Goal: Task Accomplishment & Management: Manage account settings

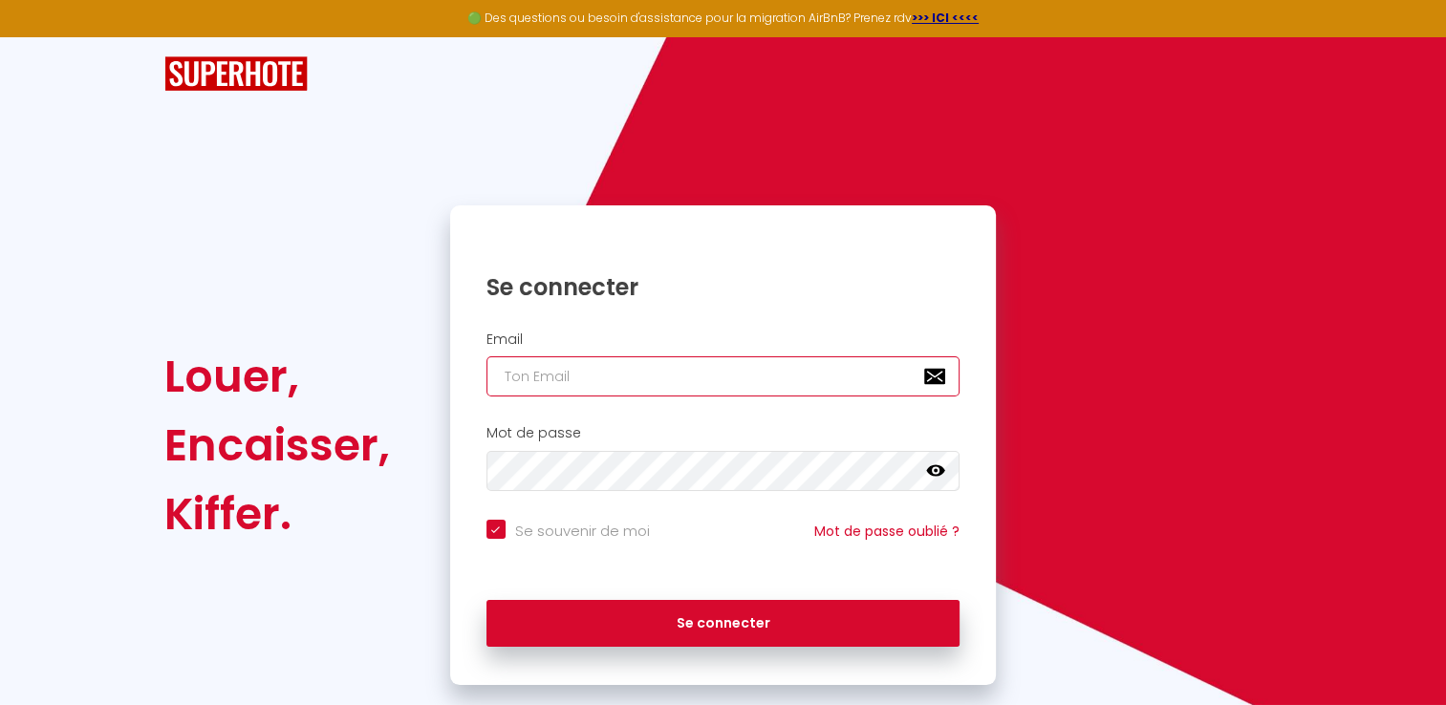
click at [520, 379] on input "email" at bounding box center [723, 376] width 474 height 40
type input "[PERSON_NAME][EMAIL_ADDRESS][DOMAIN_NAME]"
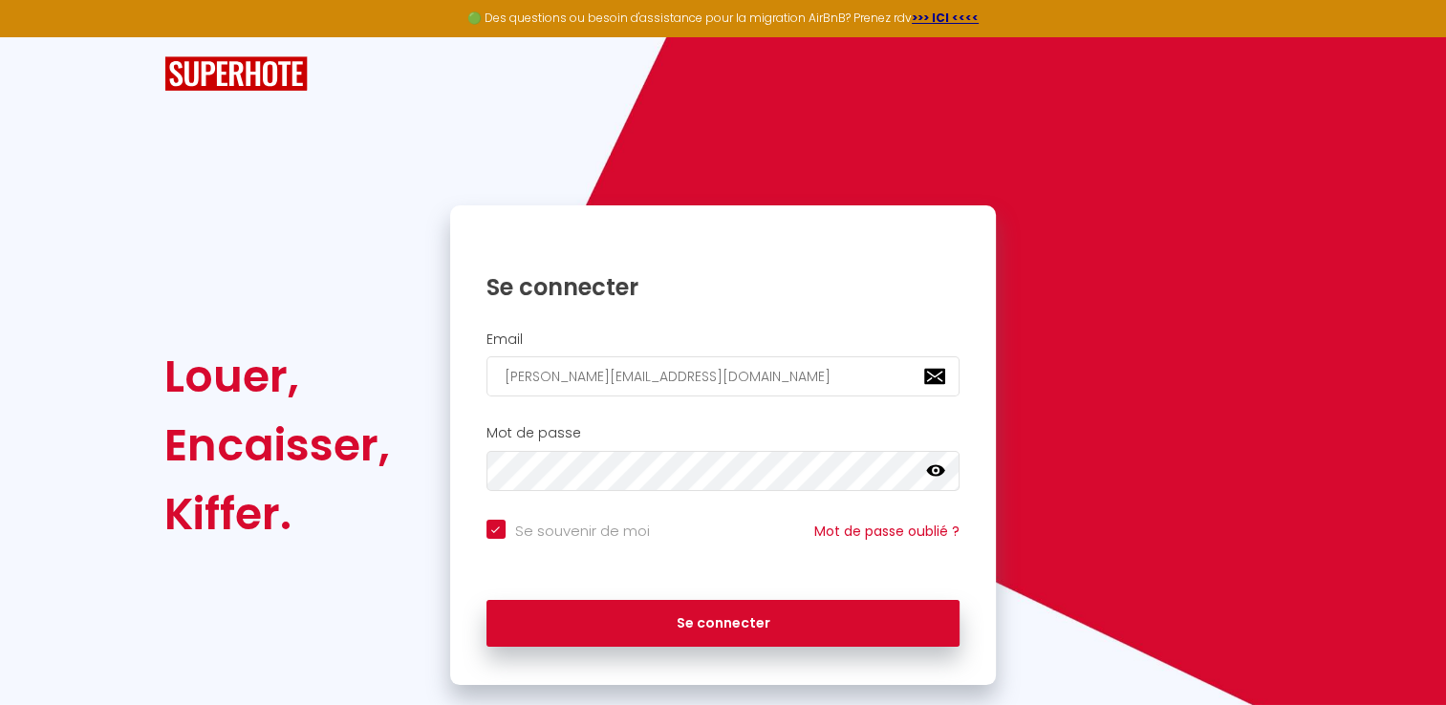
click at [931, 472] on icon at bounding box center [935, 470] width 19 height 11
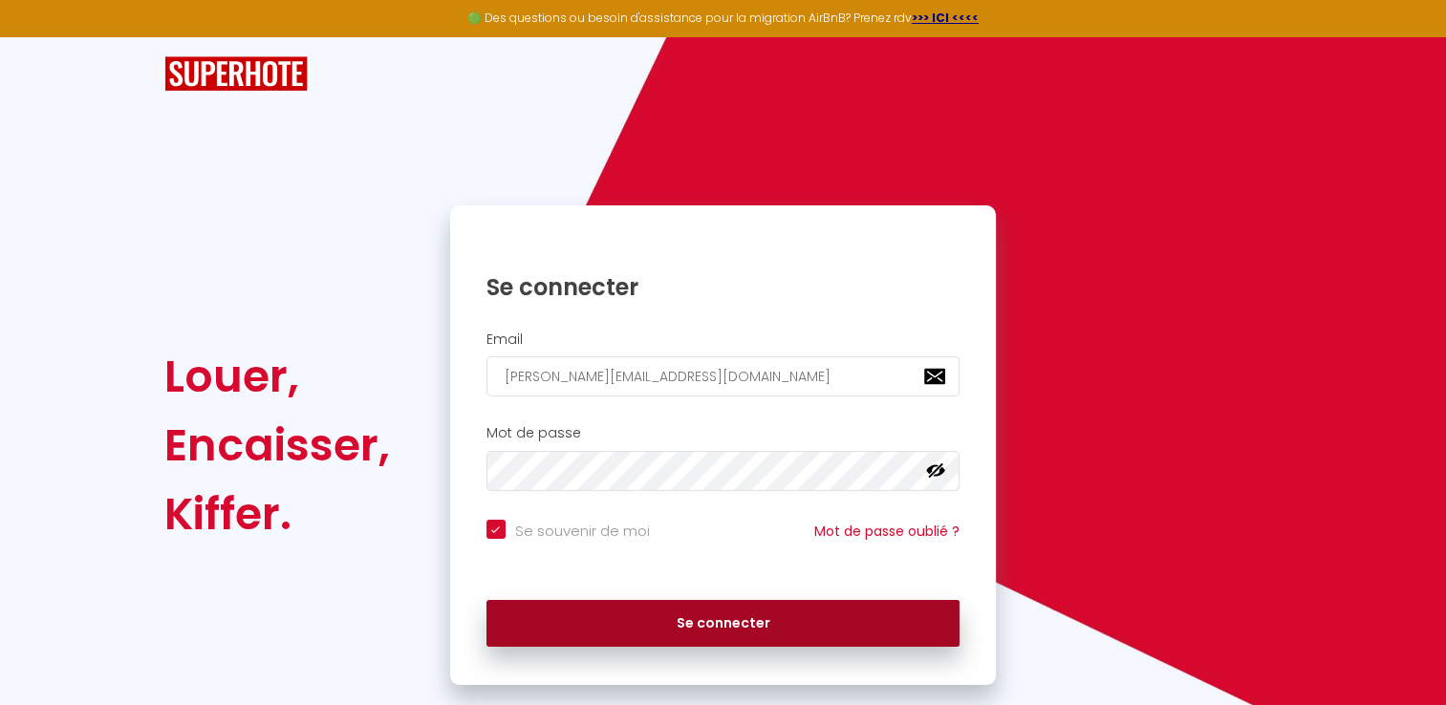
click at [751, 622] on button "Se connecter" at bounding box center [723, 624] width 474 height 48
checkbox input "true"
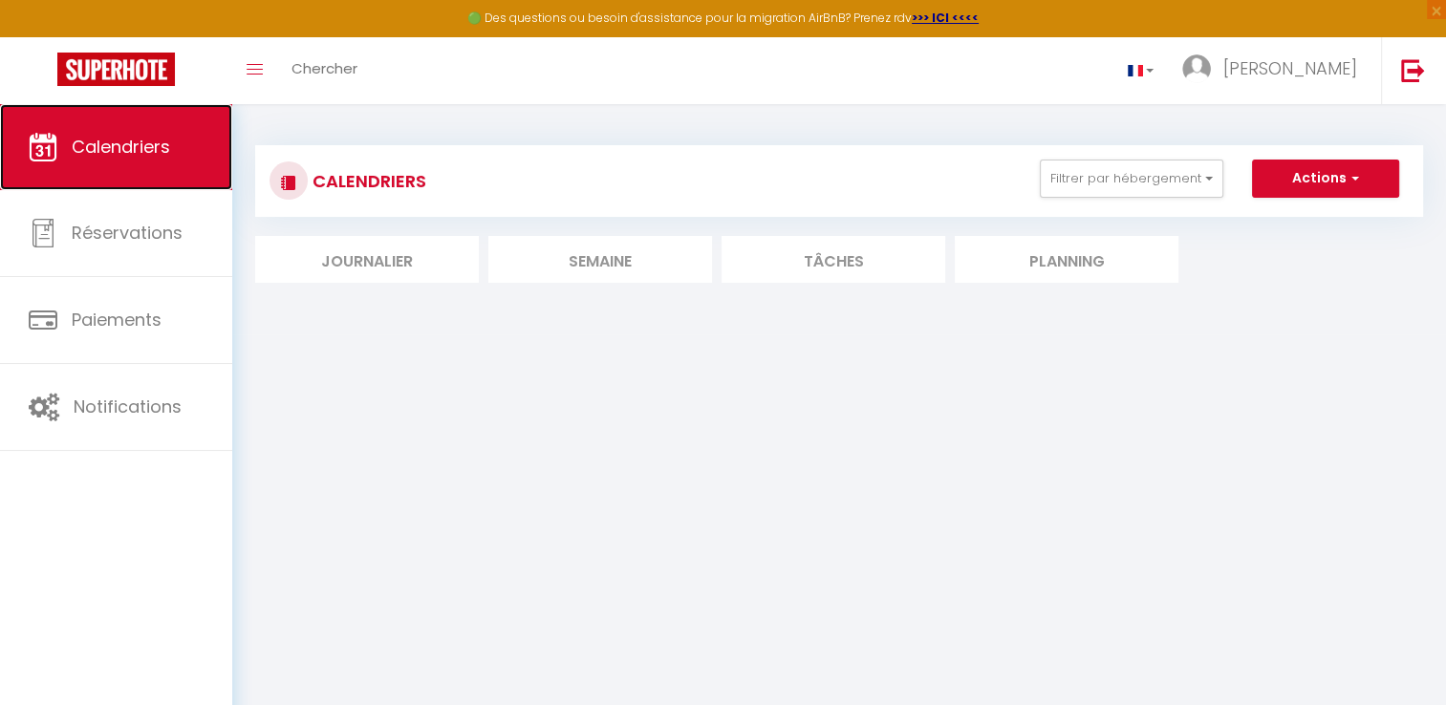
click at [122, 148] on span "Calendriers" at bounding box center [121, 147] width 98 height 24
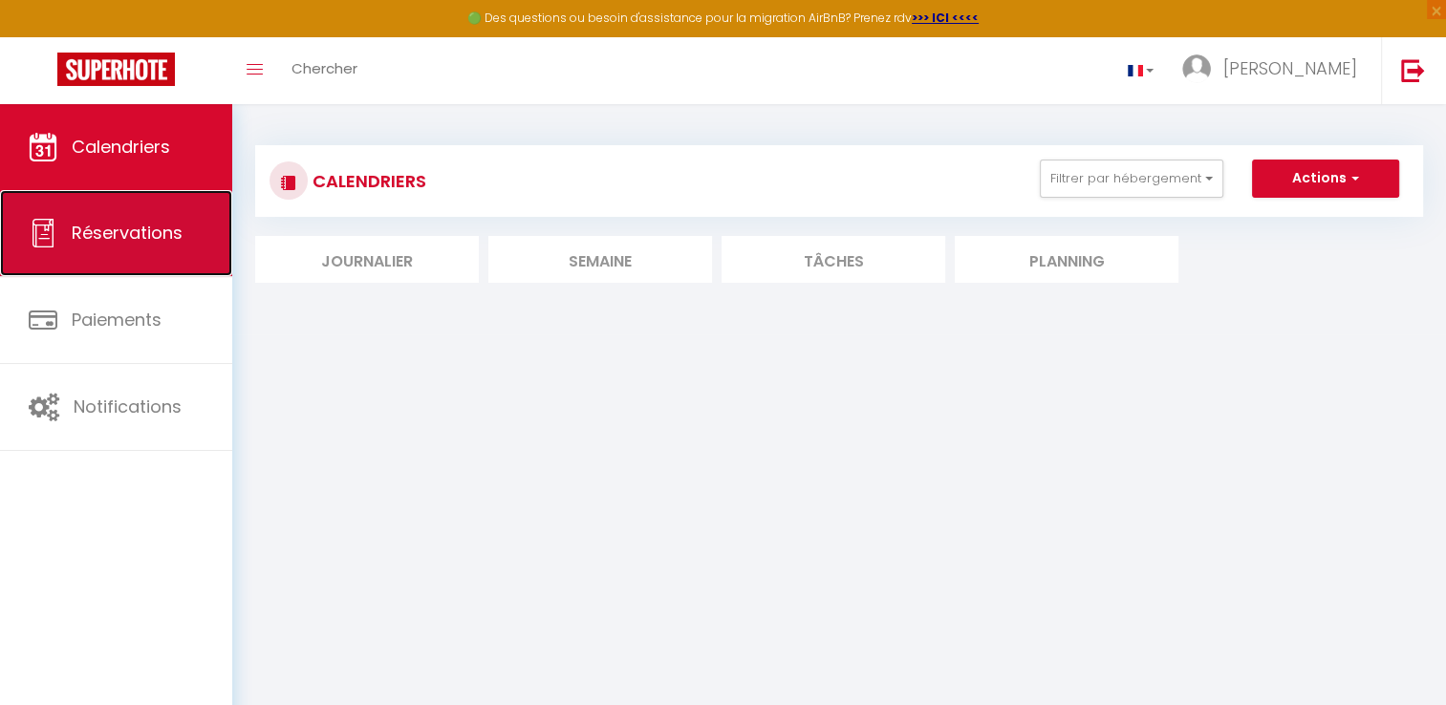
click at [156, 248] on link "Réservations" at bounding box center [116, 233] width 232 height 86
select select "not_cancelled"
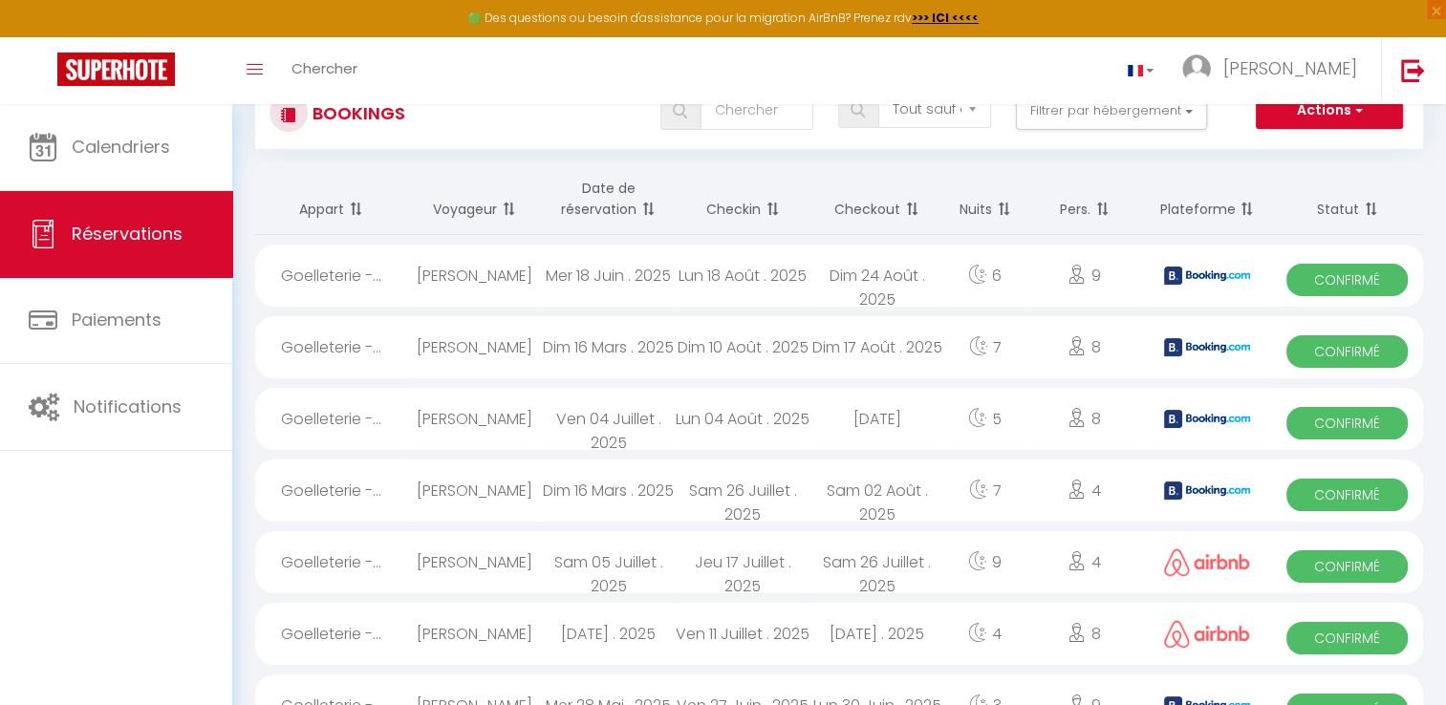
scroll to position [96, 0]
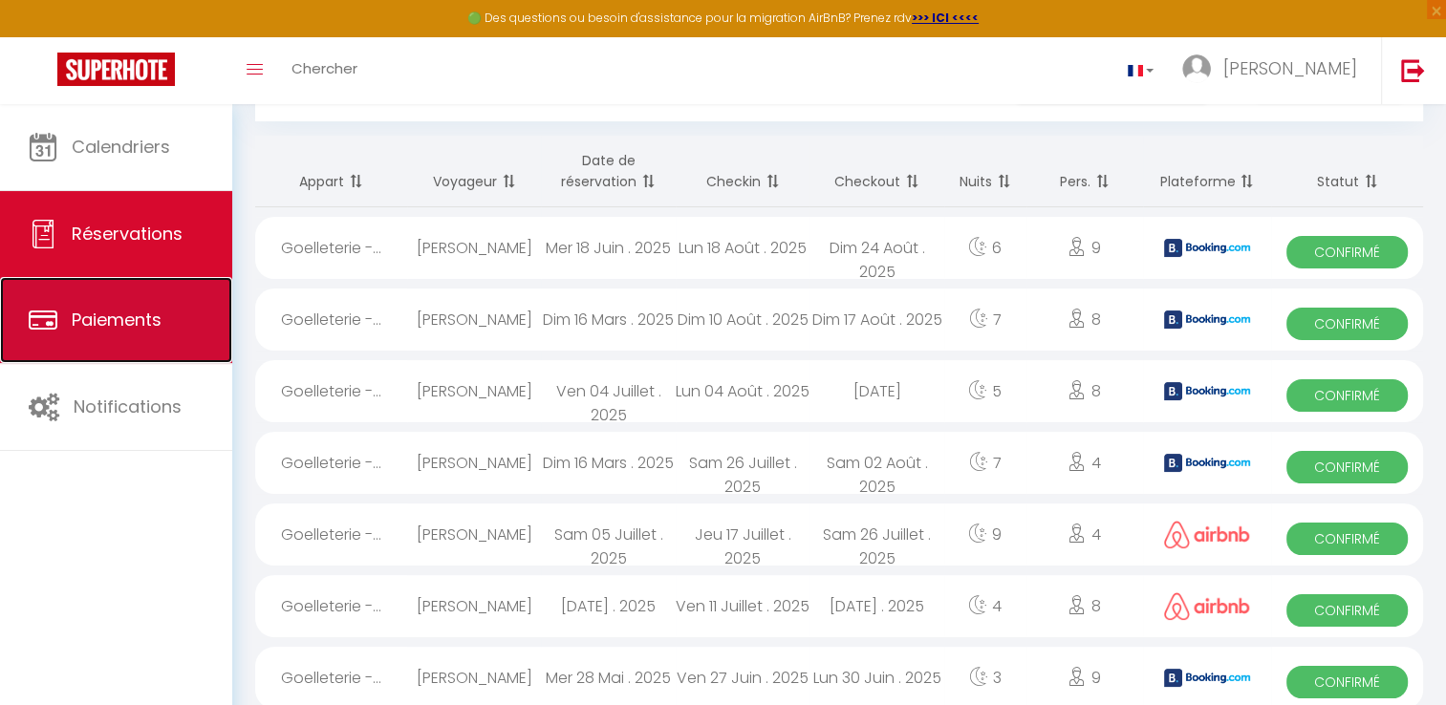
click at [116, 323] on span "Paiements" at bounding box center [117, 320] width 90 height 24
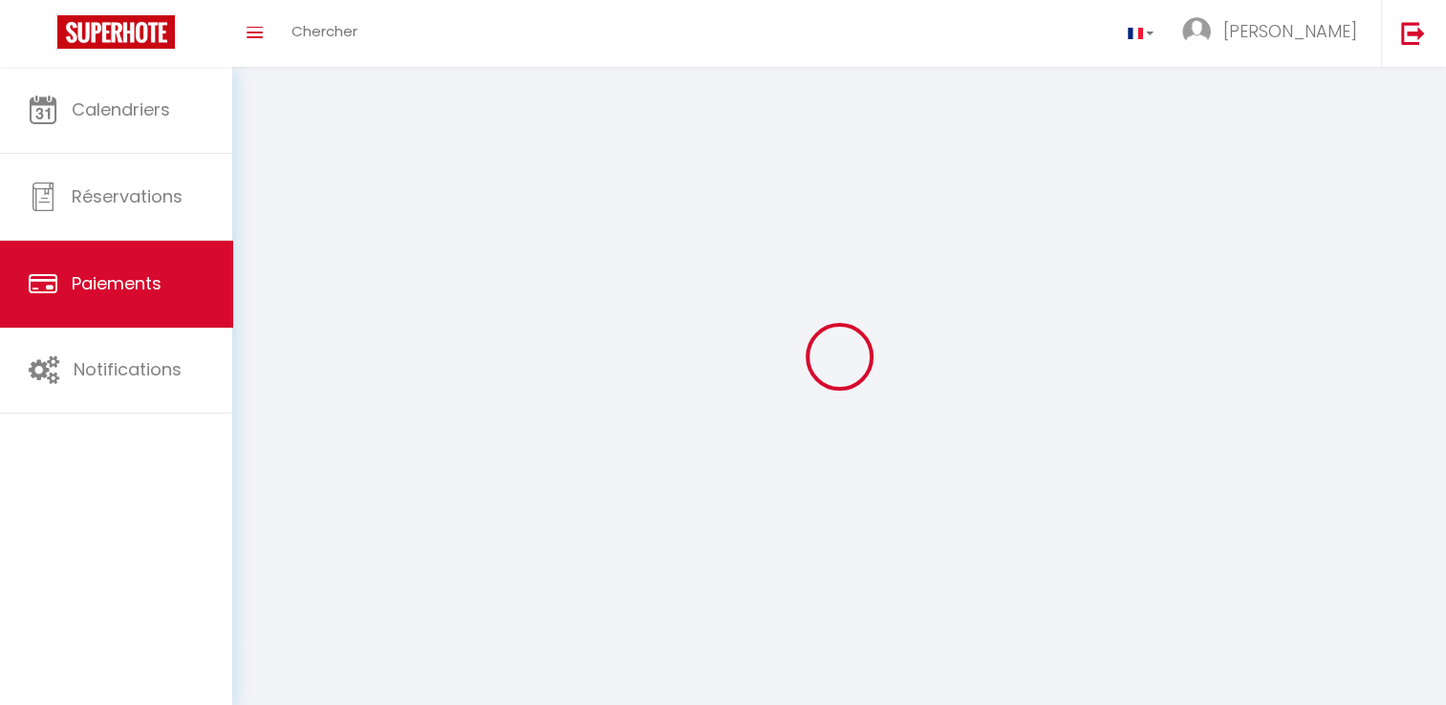
select select "2"
select select "0"
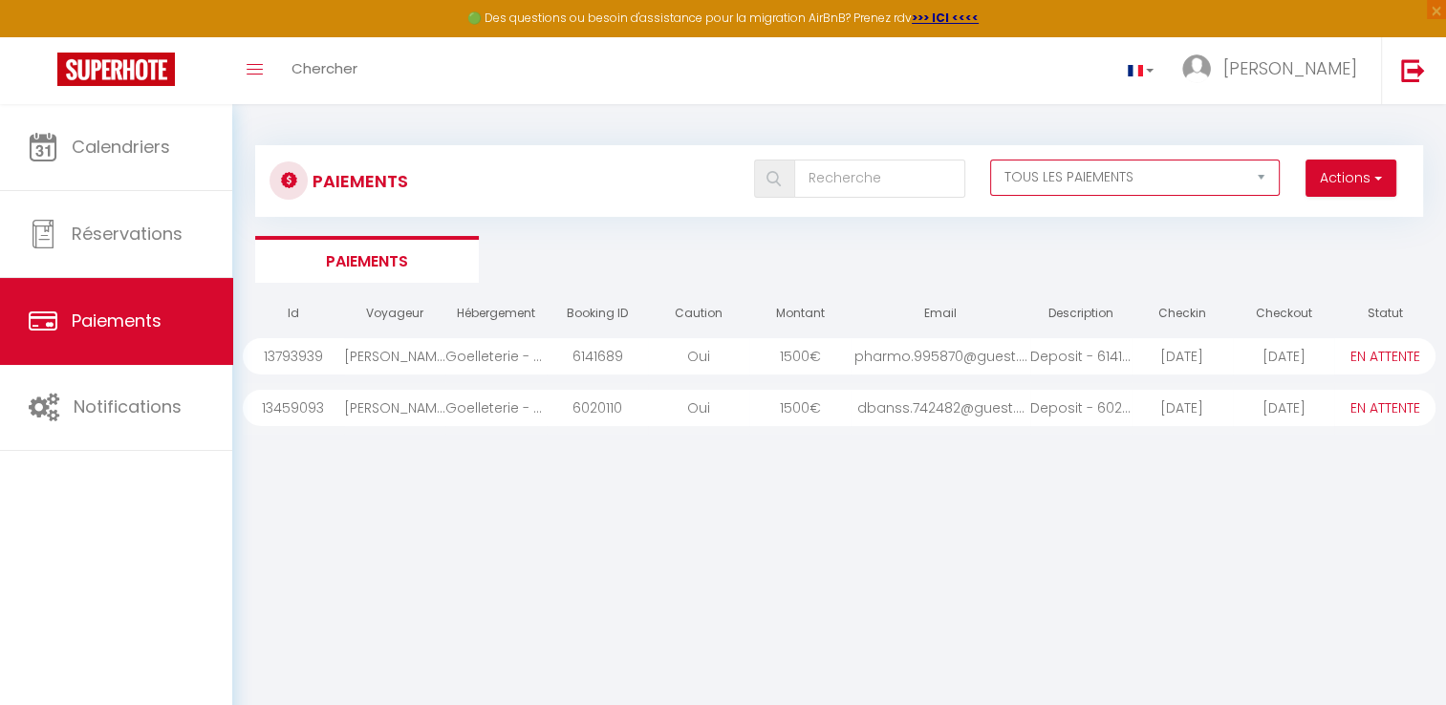
click at [1264, 176] on select "EN ATTENTE PAYÉ TOUS LES PAIEMENTS" at bounding box center [1135, 178] width 290 height 36
click at [990, 160] on select "EN ATTENTE PAYÉ TOUS LES PAIEMENTS" at bounding box center [1135, 178] width 290 height 36
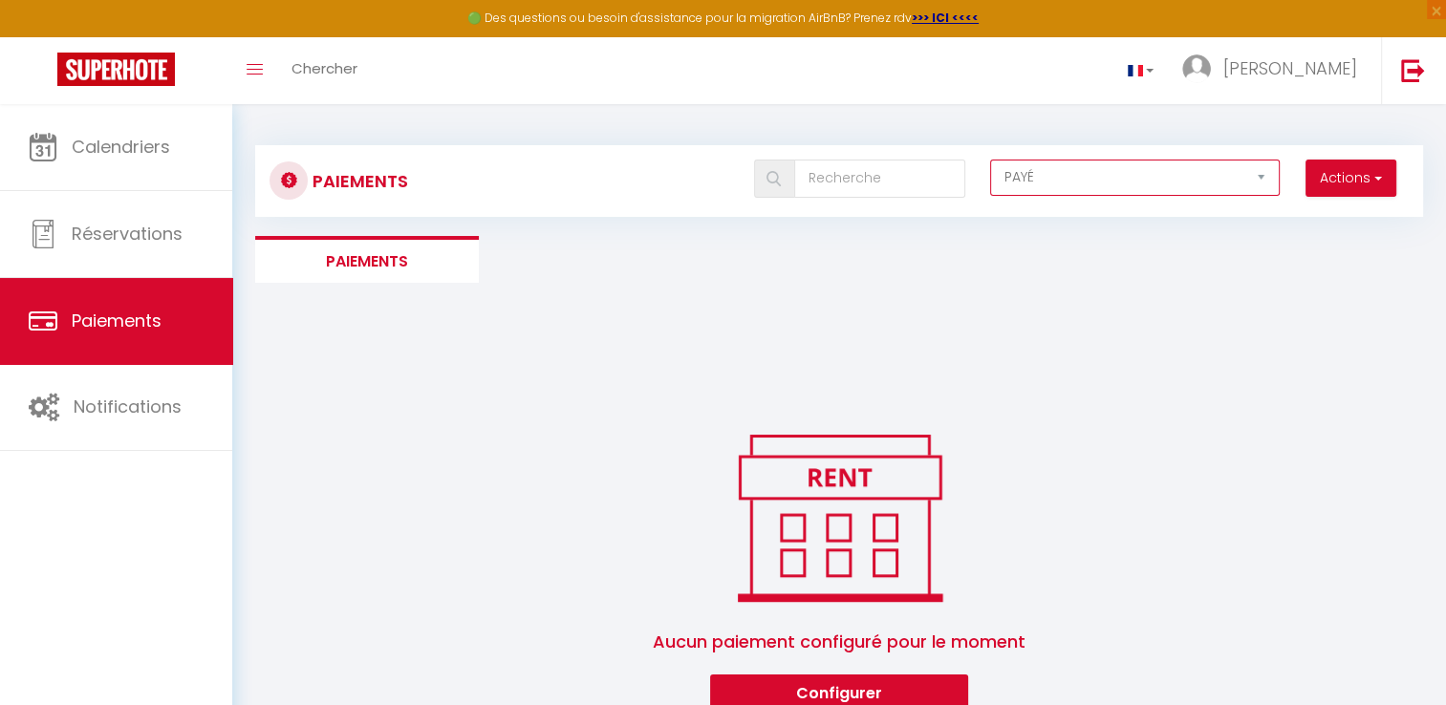
click at [1260, 174] on select "EN ATTENTE PAYÉ TOUS LES PAIEMENTS" at bounding box center [1135, 178] width 290 height 36
select select "2"
click at [990, 160] on select "EN ATTENTE PAYÉ TOUS LES PAIEMENTS" at bounding box center [1135, 178] width 290 height 36
select select "0"
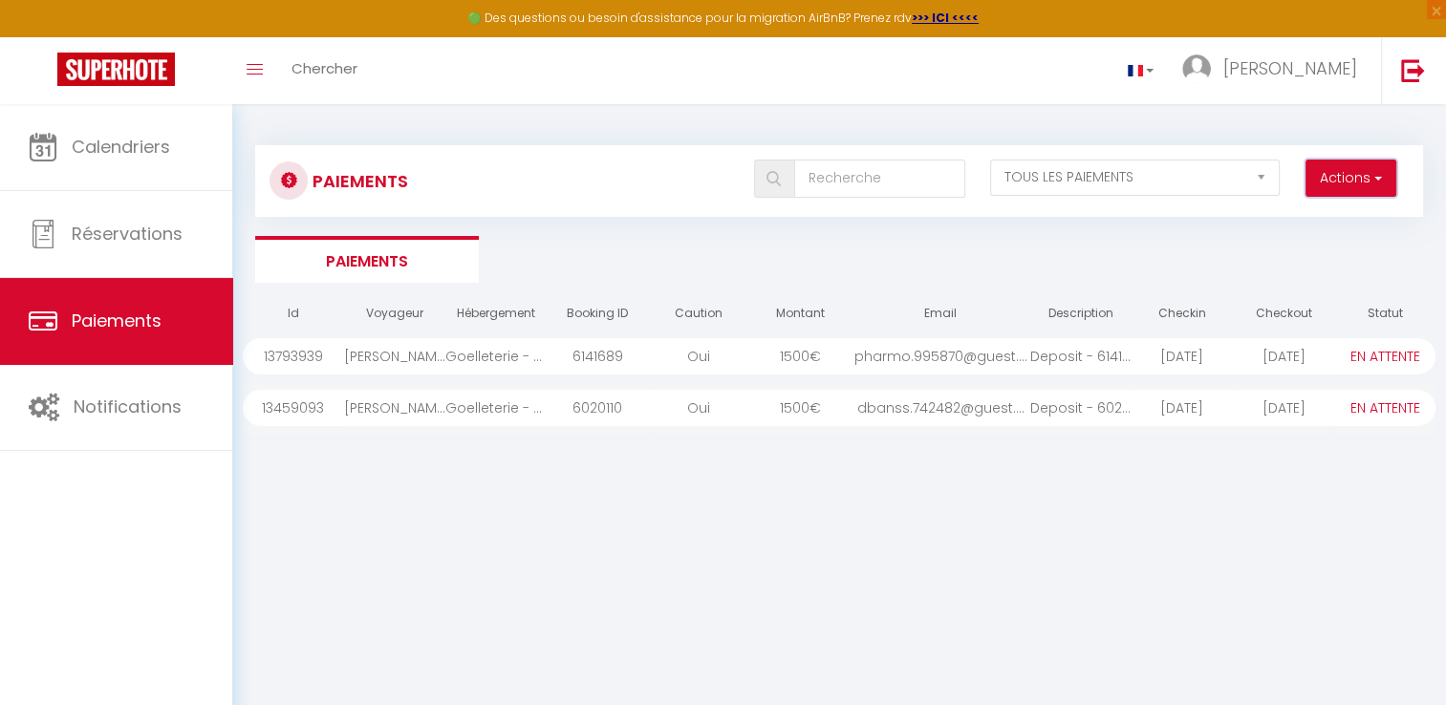
click at [1373, 181] on span "button" at bounding box center [1375, 177] width 11 height 19
click at [1191, 530] on div "Id Voyageur Hébergement Booking ID Caution Montant Email Description Checkin Ch…" at bounding box center [839, 588] width 1192 height 592
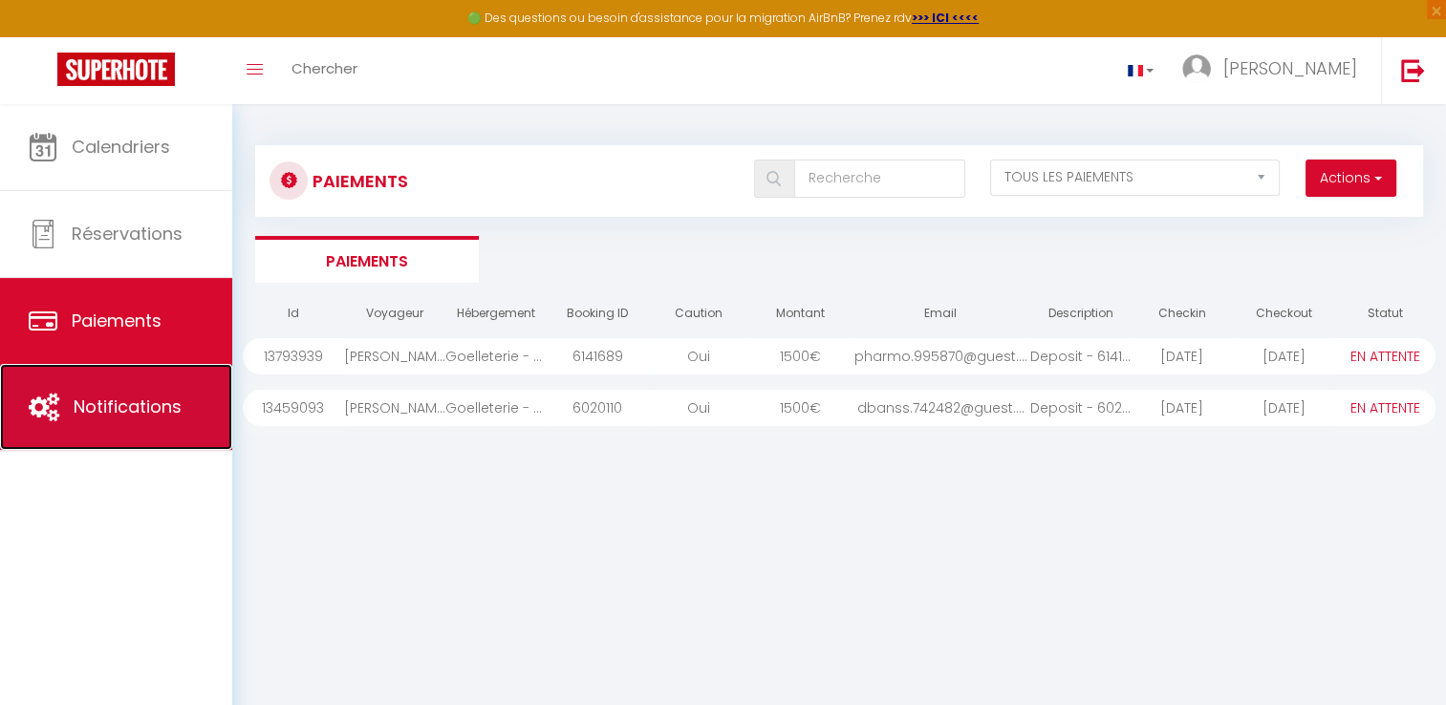
click at [84, 421] on link "Notifications" at bounding box center [116, 407] width 232 height 86
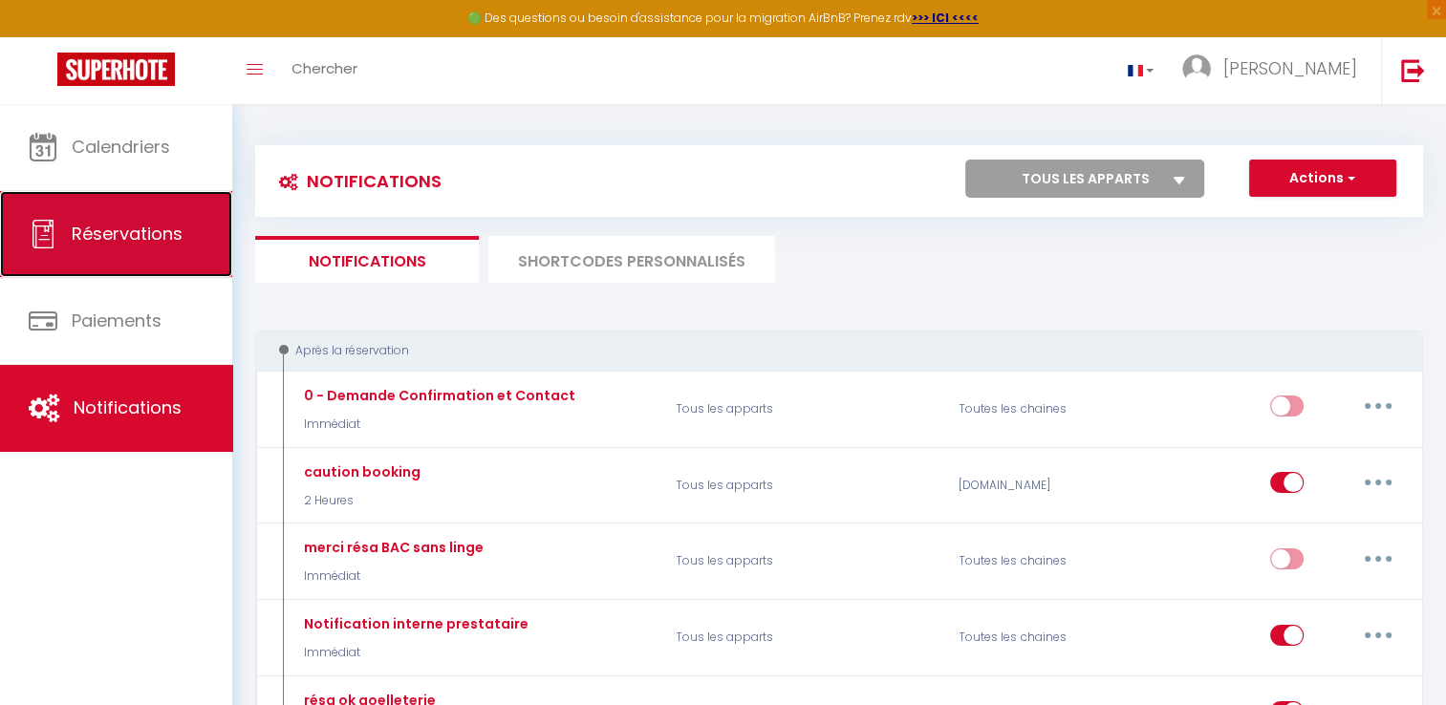
click at [113, 247] on link "Réservations" at bounding box center [116, 234] width 232 height 86
select select "not_cancelled"
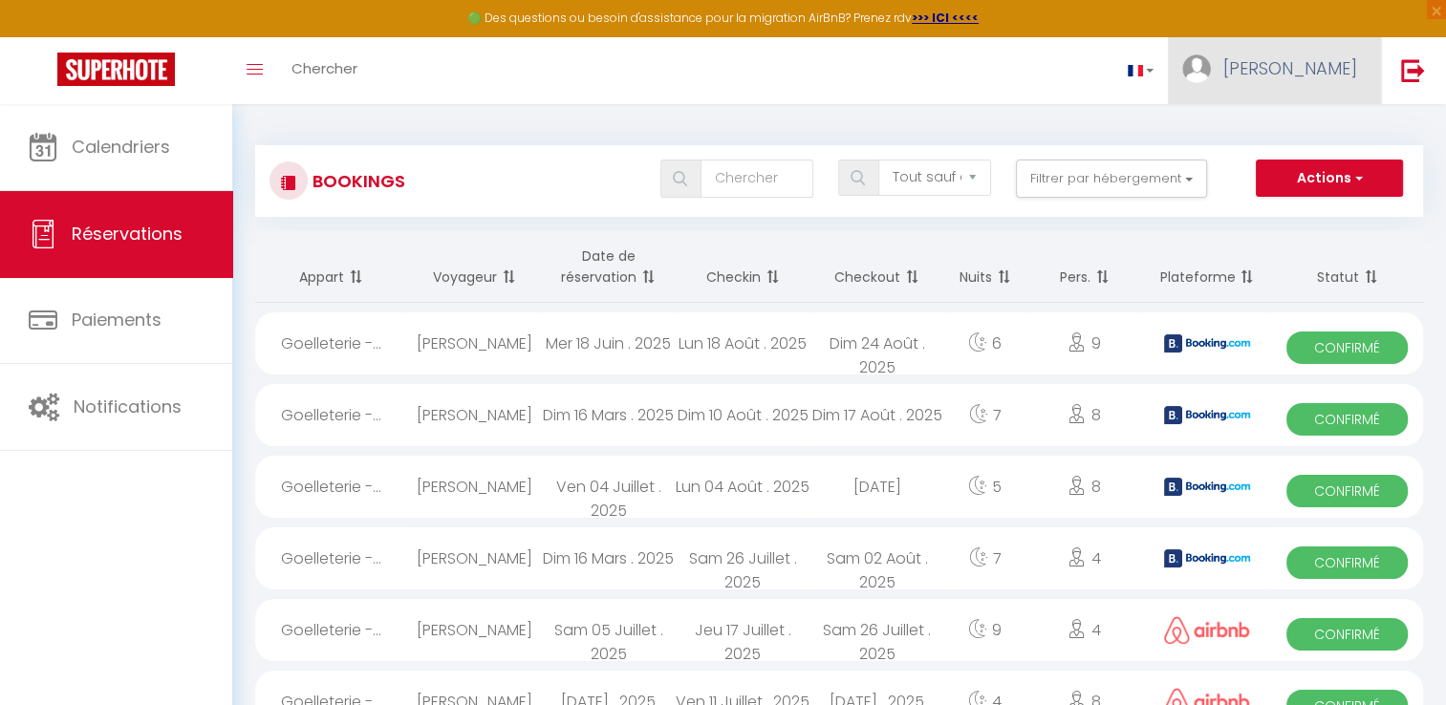
click at [1326, 82] on link "[PERSON_NAME]" at bounding box center [1274, 70] width 213 height 67
click at [1292, 139] on link "Paramètres" at bounding box center [1304, 133] width 141 height 32
select select "fr"
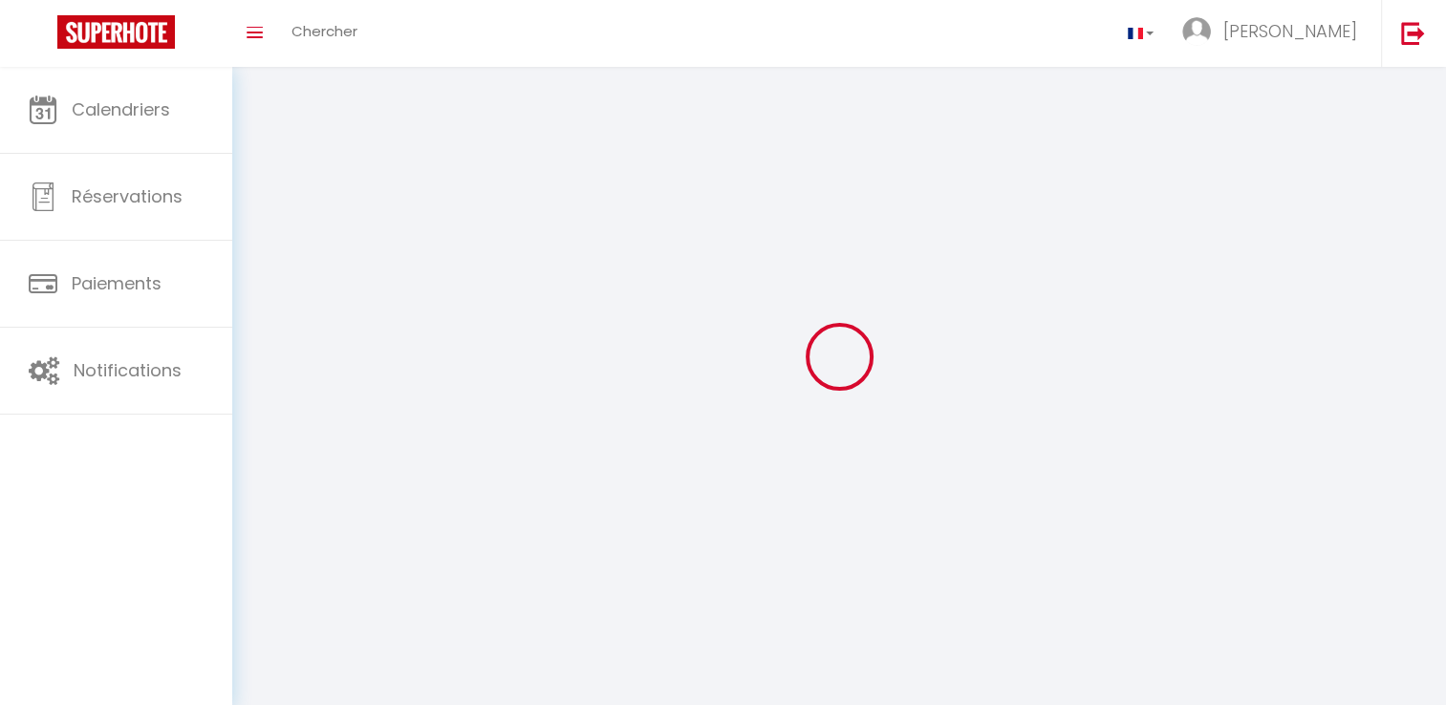
type input "[PERSON_NAME]"
type input "thual"
select select
select select "28"
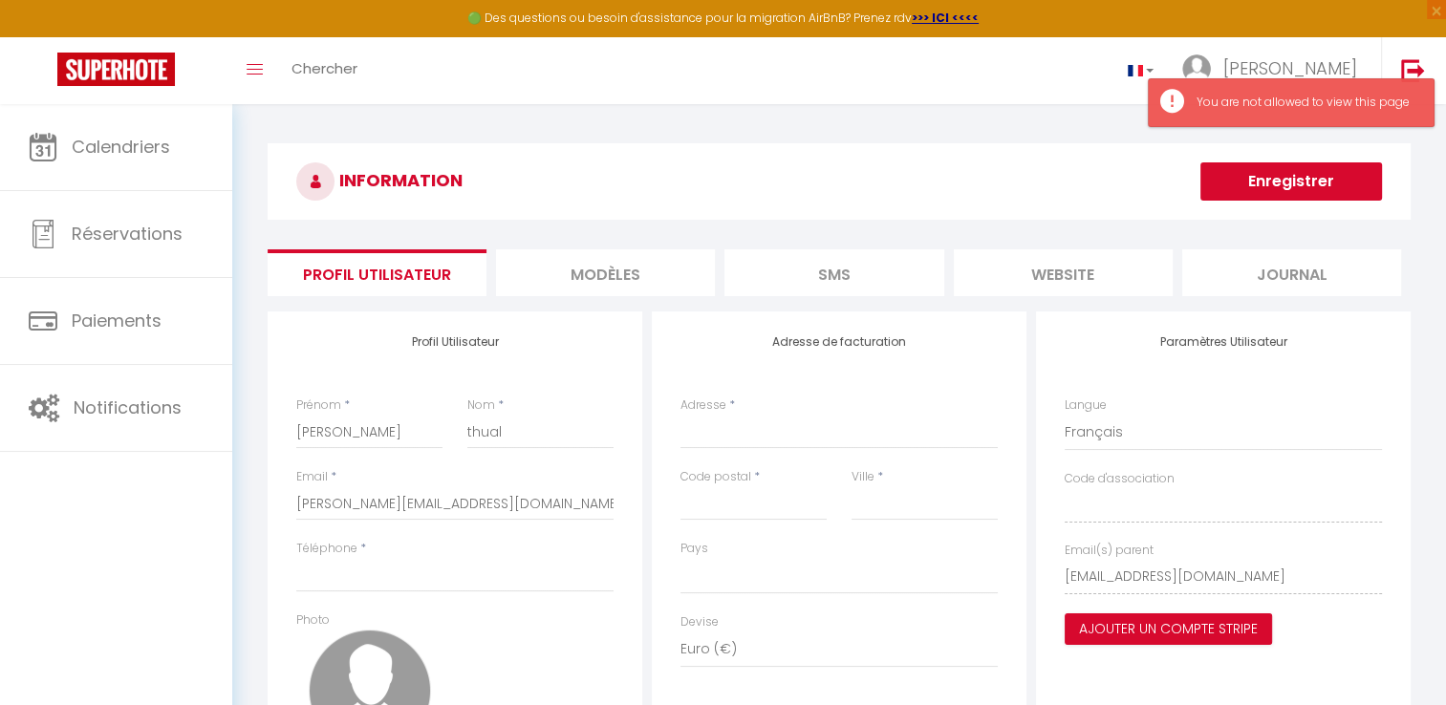
select select
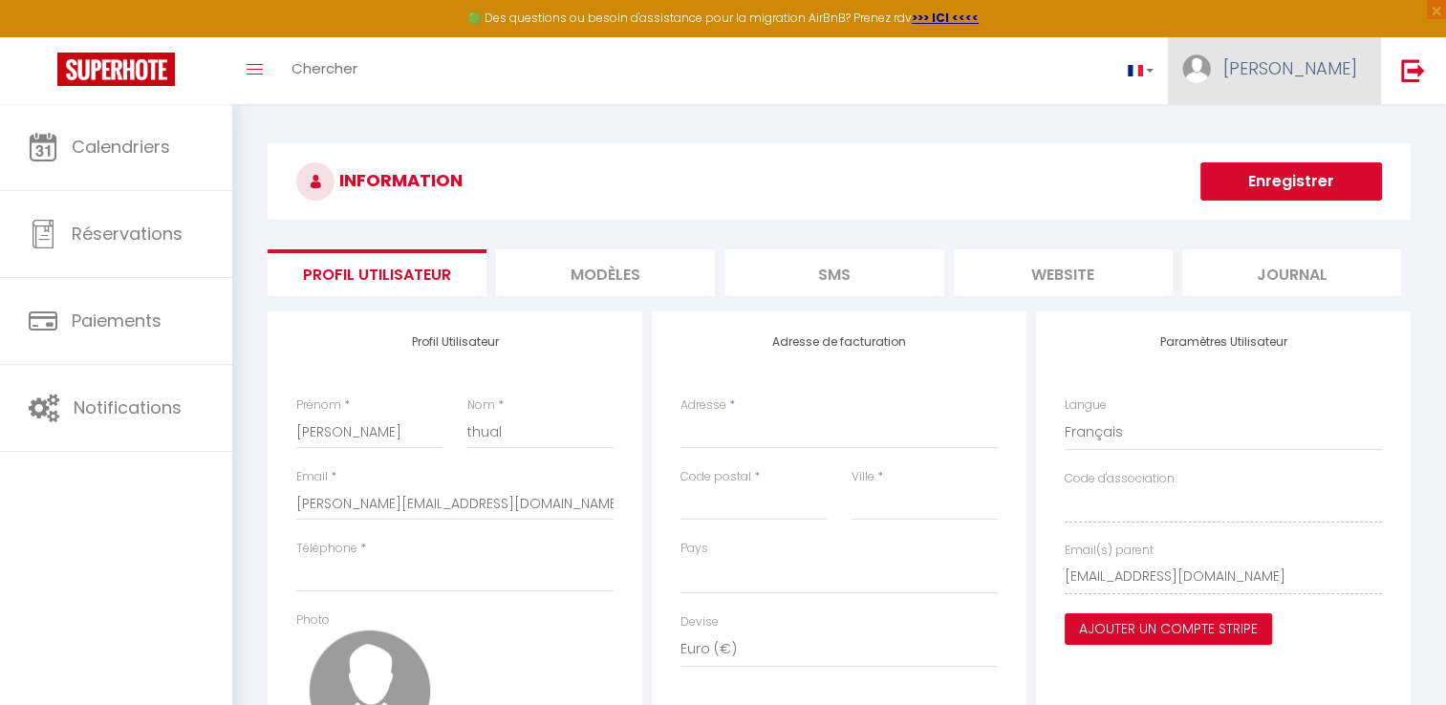
click at [1350, 83] on link "[PERSON_NAME]" at bounding box center [1274, 70] width 213 height 67
click at [1326, 131] on link "Paramètres" at bounding box center [1304, 133] width 141 height 32
click at [599, 282] on li "MODÈLES" at bounding box center [605, 272] width 219 height 47
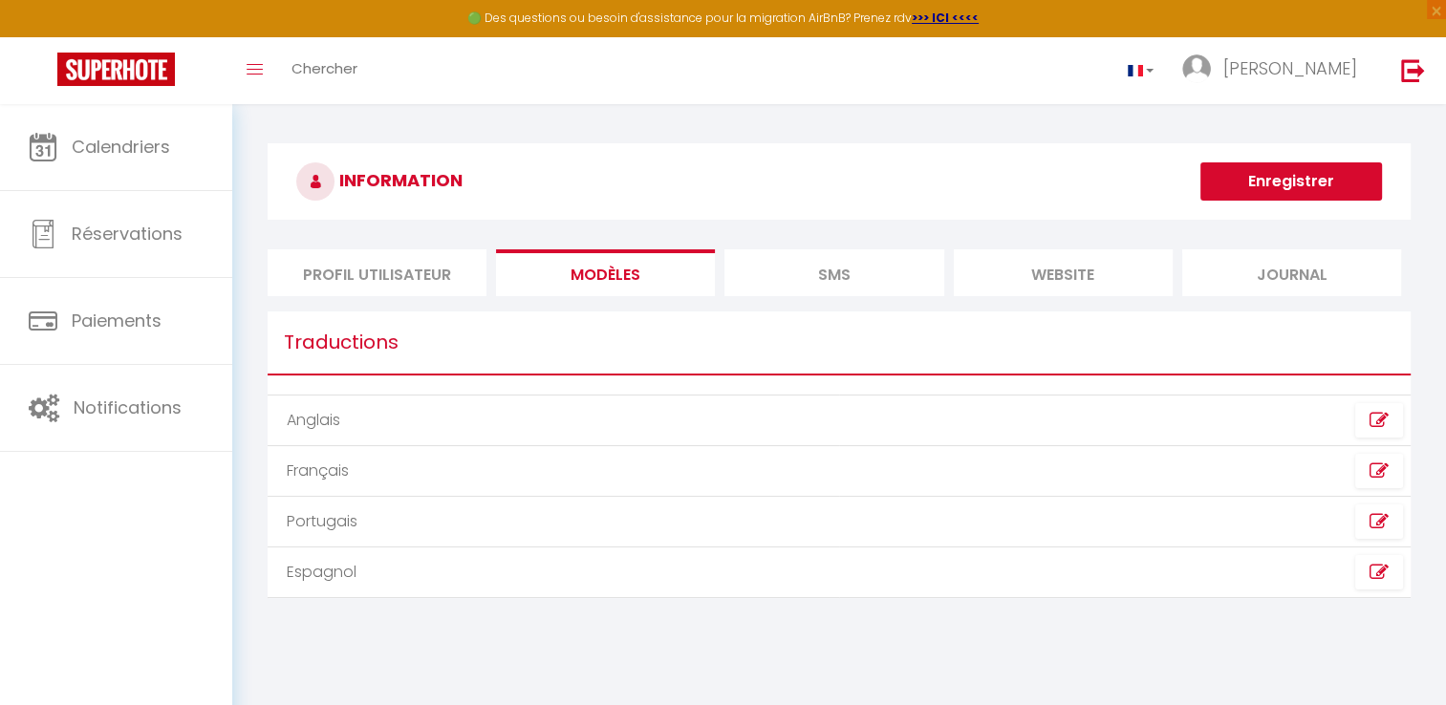
click at [822, 276] on li "SMS" at bounding box center [833, 272] width 219 height 47
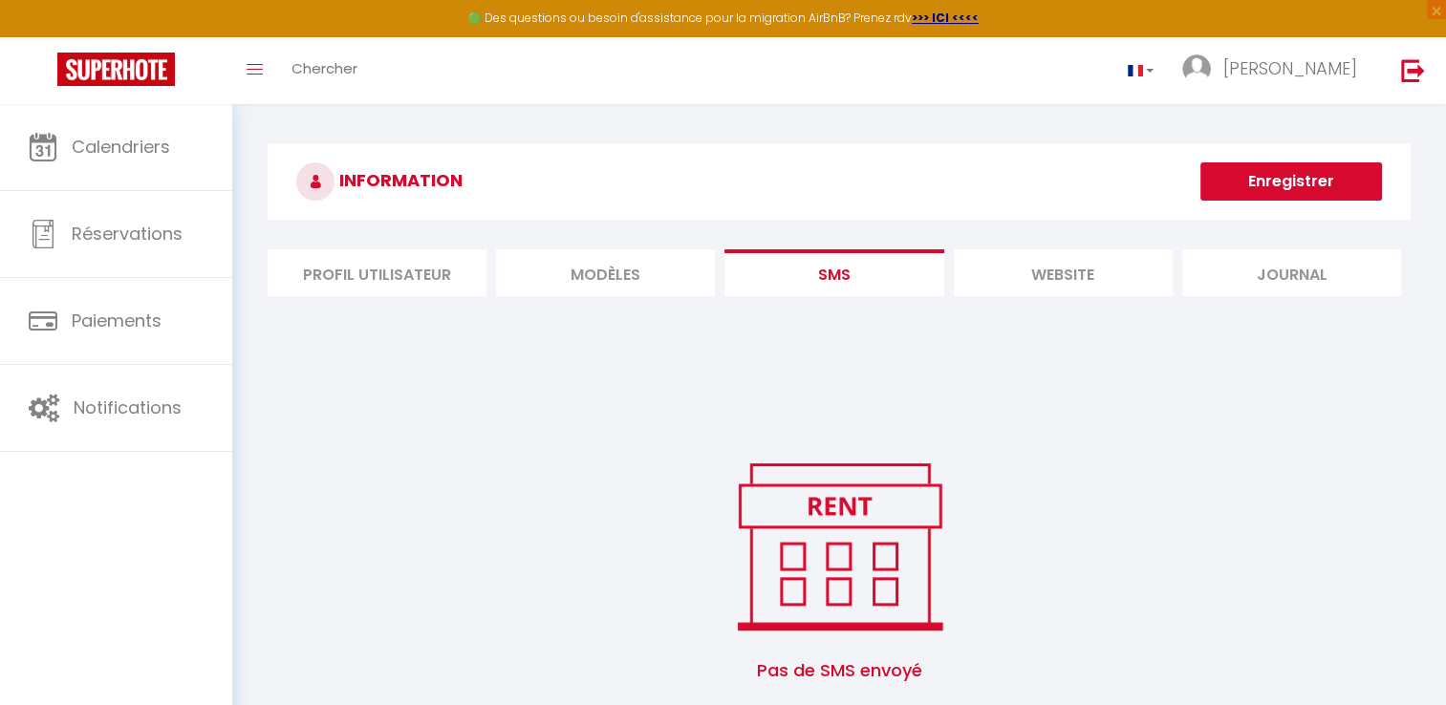
click at [1069, 287] on li "website" at bounding box center [1063, 272] width 219 height 47
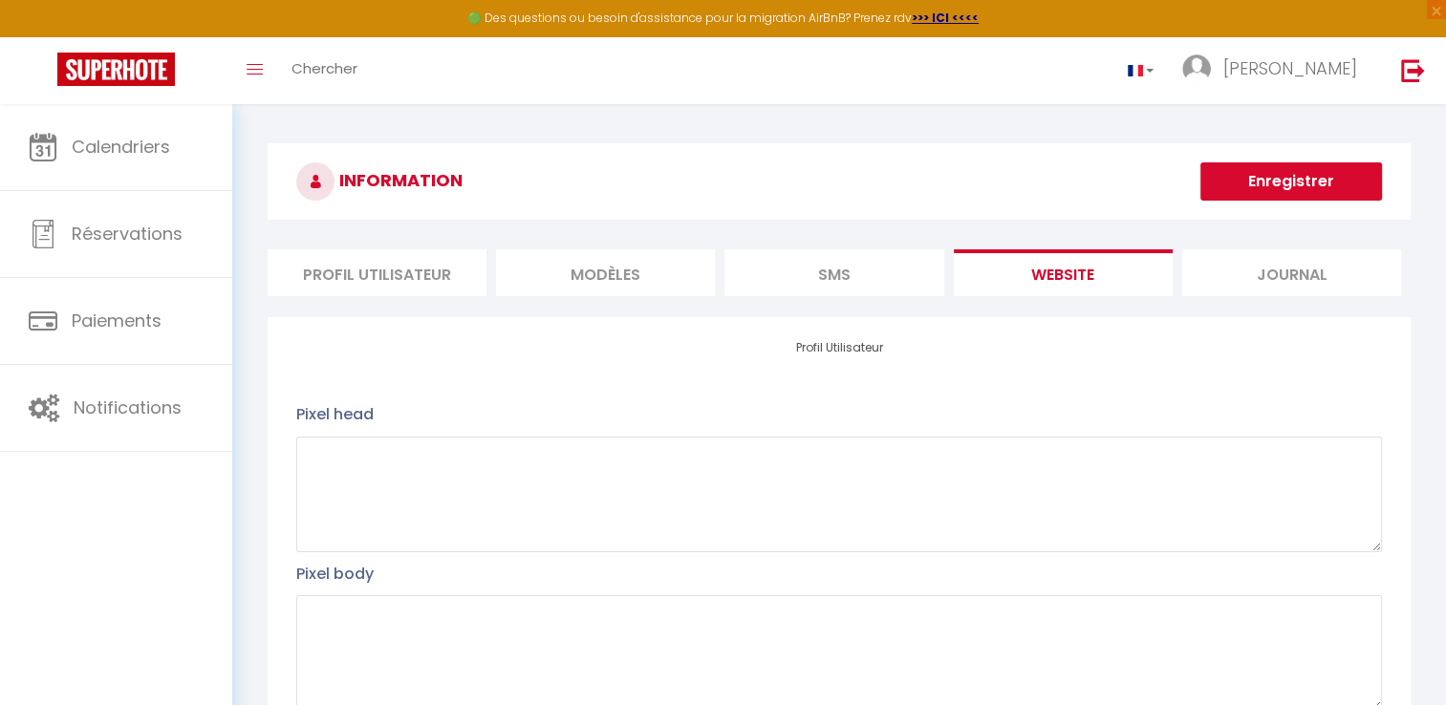
click at [1273, 279] on li "Journal" at bounding box center [1291, 272] width 219 height 47
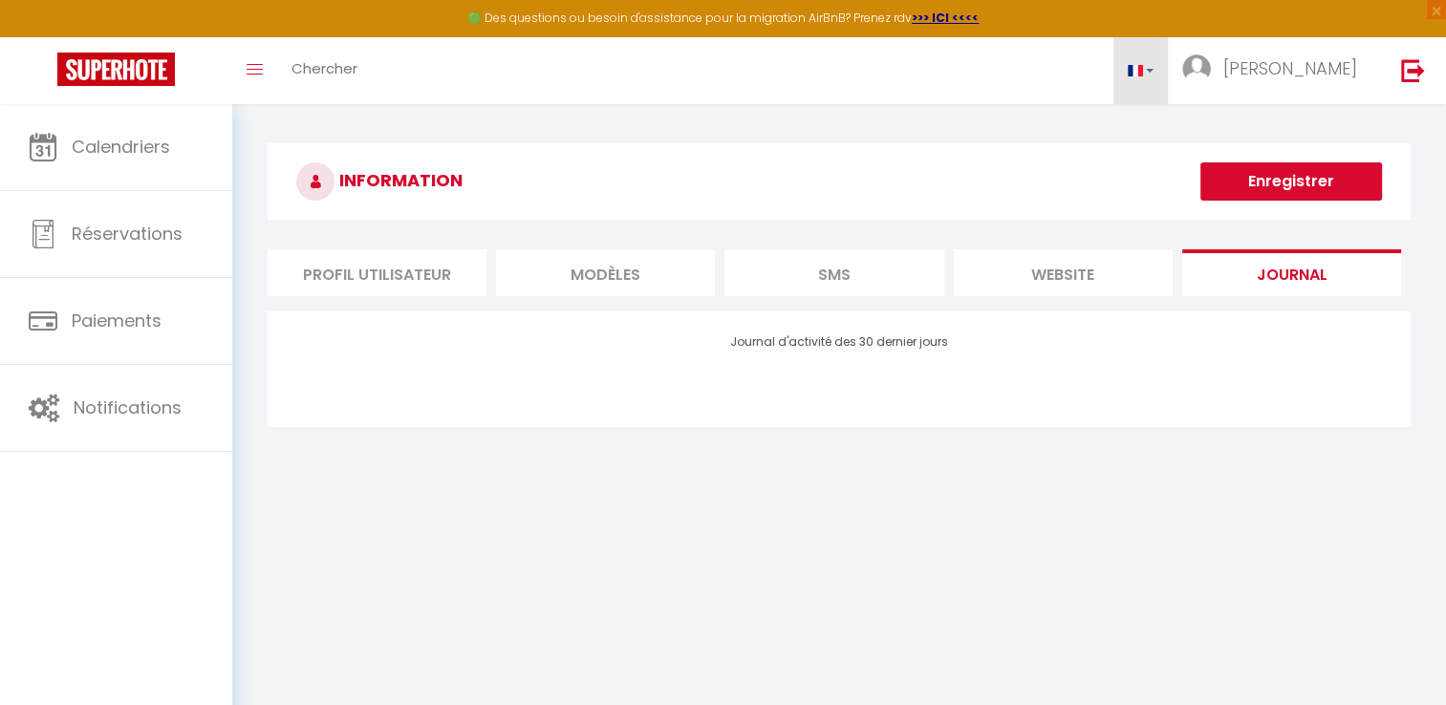
click at [1169, 74] on link at bounding box center [1140, 70] width 55 height 67
click at [1061, 119] on div "INFORMATION Enregistrer Profil Utilisateur MODÈLES SMS website Journal Profil U…" at bounding box center [839, 292] width 1214 height 377
